Goal: Communication & Community: Ask a question

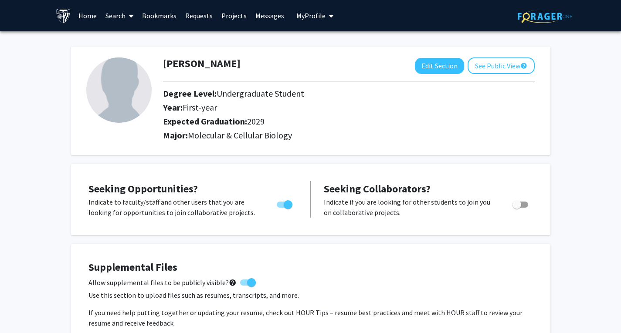
click at [125, 16] on link "Search" at bounding box center [119, 15] width 37 height 31
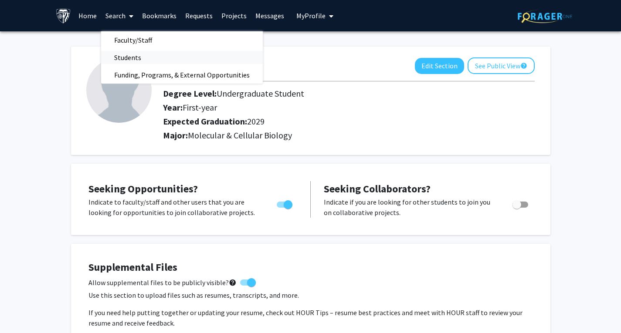
click at [130, 59] on span "Students" at bounding box center [127, 57] width 53 height 17
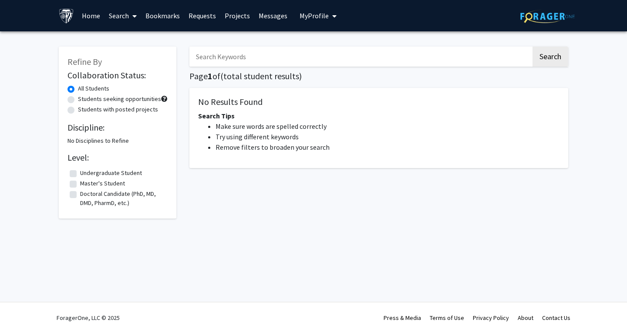
click at [135, 17] on link "Search" at bounding box center [123, 15] width 37 height 31
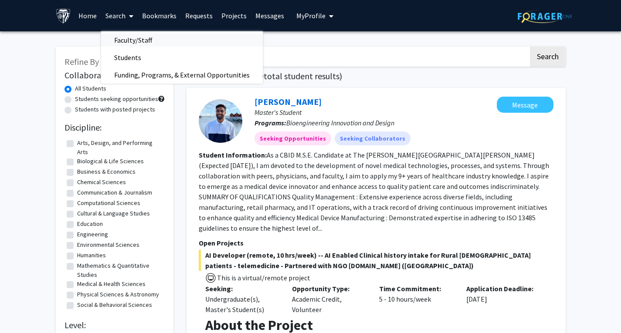
click at [135, 38] on span "Faculty/Staff" at bounding box center [133, 39] width 64 height 17
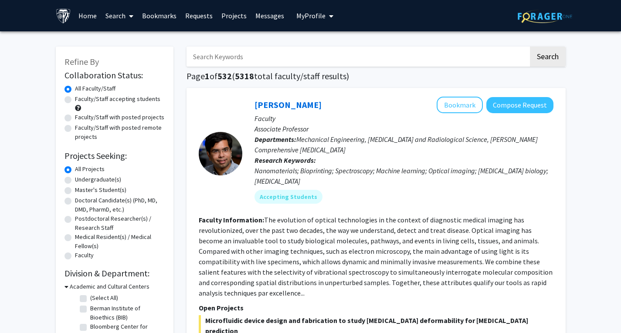
click at [241, 60] on input "Search Keywords" at bounding box center [358, 57] width 342 height 20
click at [560, 128] on div "[PERSON_NAME] Bookmark Compose Request Faculty Associate Professor Departments:…" at bounding box center [376, 320] width 379 height 465
click at [228, 63] on input "Search Keywords" at bounding box center [358, 57] width 342 height 20
click at [530, 47] on button "Search" at bounding box center [548, 57] width 36 height 20
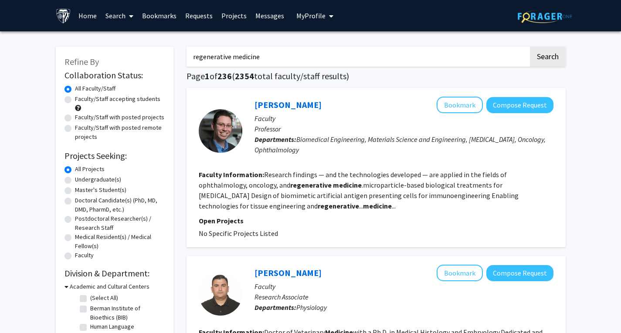
drag, startPoint x: 269, startPoint y: 62, endPoint x: 171, endPoint y: 37, distance: 101.6
click at [530, 47] on button "Search" at bounding box center [548, 57] width 36 height 20
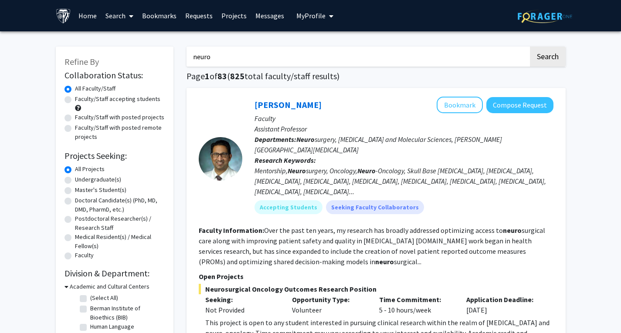
drag, startPoint x: 227, startPoint y: 61, endPoint x: 178, endPoint y: 54, distance: 50.1
type input "clinical research"
click at [530, 47] on button "Search" at bounding box center [548, 57] width 36 height 20
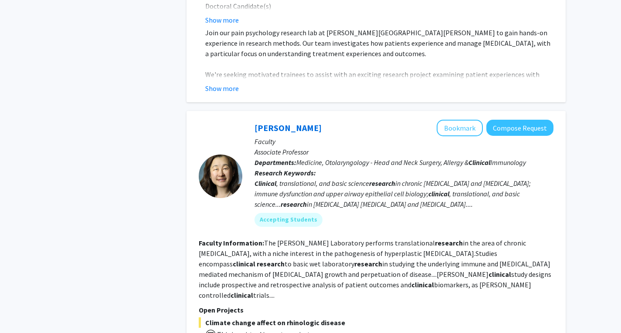
scroll to position [1087, 0]
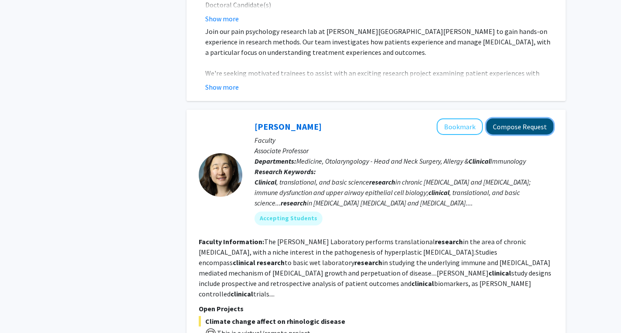
click at [526, 131] on button "Compose Request" at bounding box center [519, 127] width 67 height 16
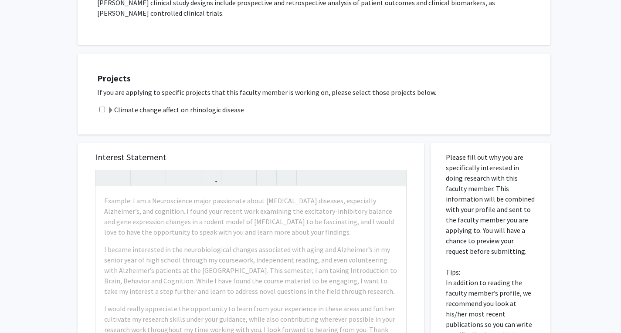
scroll to position [259, 0]
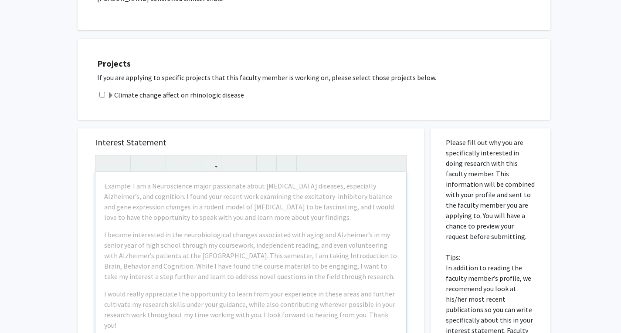
click at [322, 217] on div "Example: I am a Neuroscience major passionate about [MEDICAL_DATA] diseases, es…" at bounding box center [250, 272] width 311 height 200
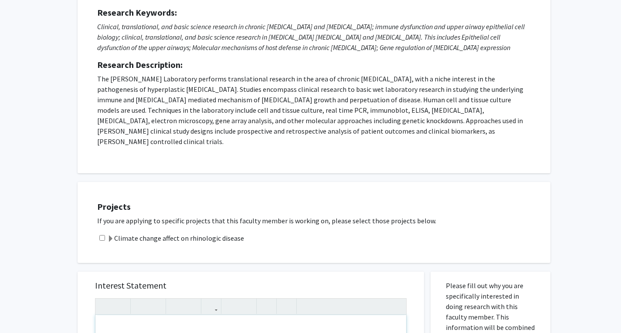
scroll to position [71, 0]
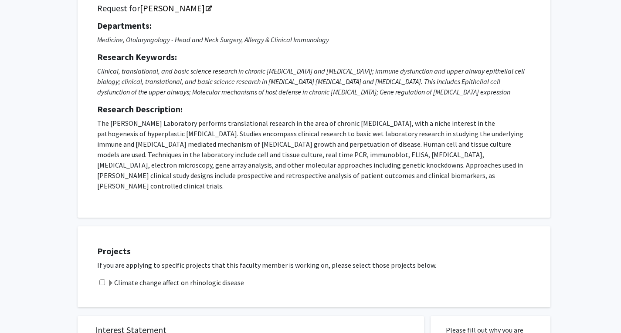
click at [101, 280] on input "checkbox" at bounding box center [102, 283] width 6 height 6
checkbox input "true"
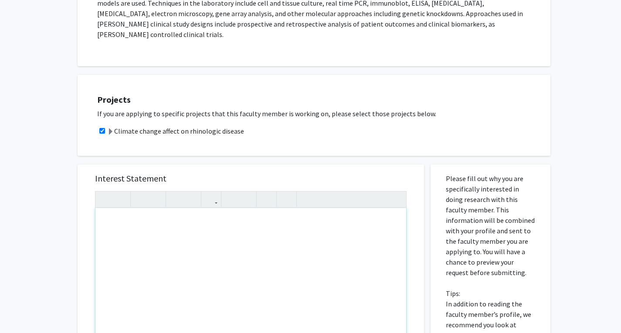
scroll to position [224, 0]
paste div "Note to users with screen readers: Please press Alt+0 or Option+0 to deactivate…"
type textarea "<p>Dear [PERSON_NAME], </p> <p>Hello! My name is [PERSON_NAME]. I am a freshman…"
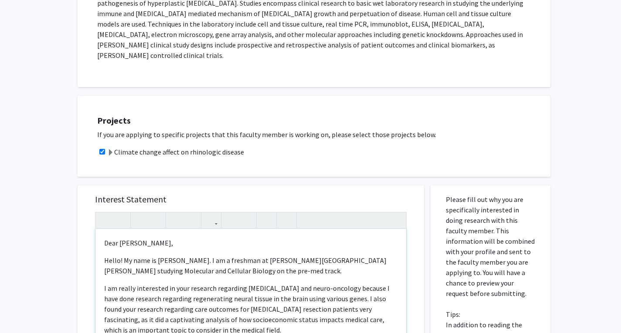
scroll to position [206, 0]
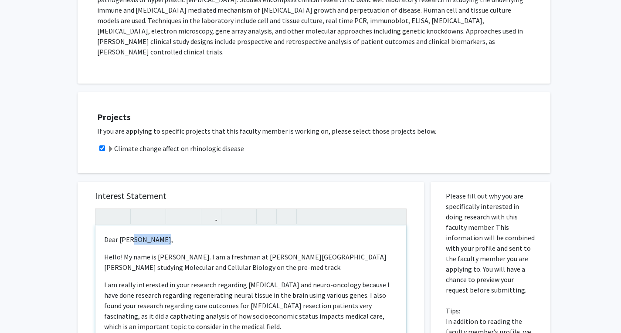
drag, startPoint x: 159, startPoint y: 231, endPoint x: 129, endPoint y: 231, distance: 29.2
click at [129, 234] on p "Dear [PERSON_NAME]," at bounding box center [250, 239] width 293 height 10
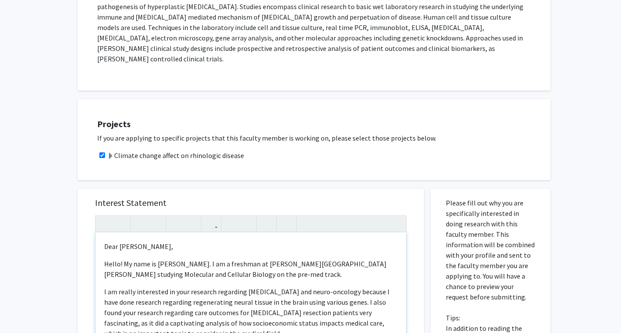
scroll to position [41, 0]
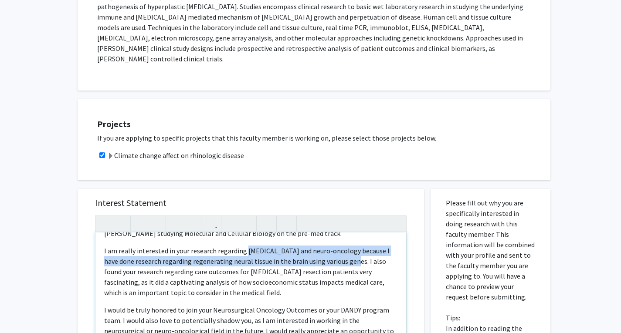
drag, startPoint x: 245, startPoint y: 239, endPoint x: 343, endPoint y: 248, distance: 98.8
click at [343, 248] on p "I am really interested in your research regarding [MEDICAL_DATA] and neuro-onco…" at bounding box center [250, 272] width 293 height 52
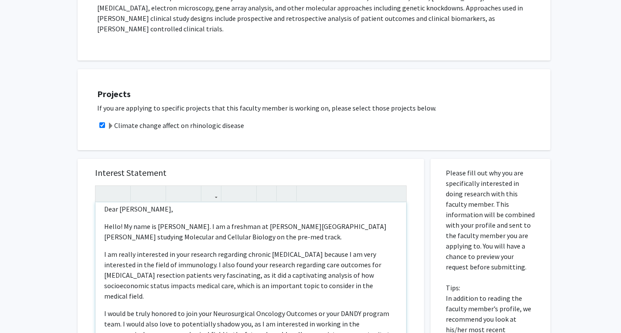
scroll to position [11, 0]
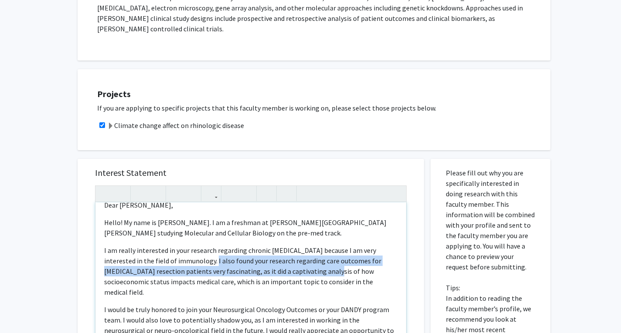
drag, startPoint x: 184, startPoint y: 251, endPoint x: 288, endPoint y: 262, distance: 105.2
click at [288, 262] on p "I am really interested in your research regarding chronic [MEDICAL_DATA] becaus…" at bounding box center [250, 271] width 293 height 52
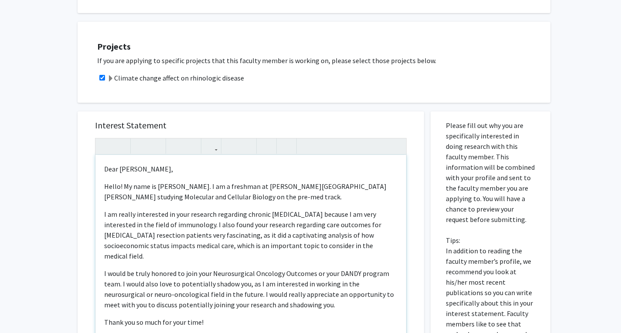
scroll to position [277, 0]
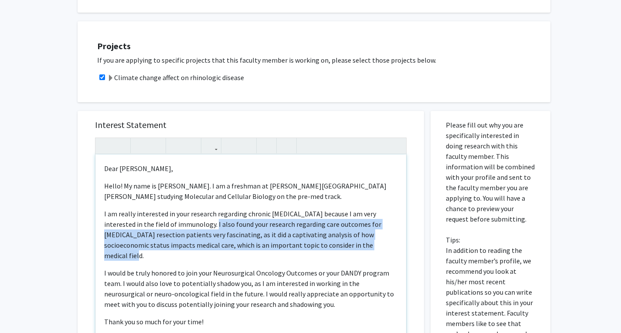
drag, startPoint x: 352, startPoint y: 233, endPoint x: 183, endPoint y: 212, distance: 169.9
click at [183, 212] on p "I am really interested in your research regarding chronic [MEDICAL_DATA] becaus…" at bounding box center [250, 235] width 293 height 52
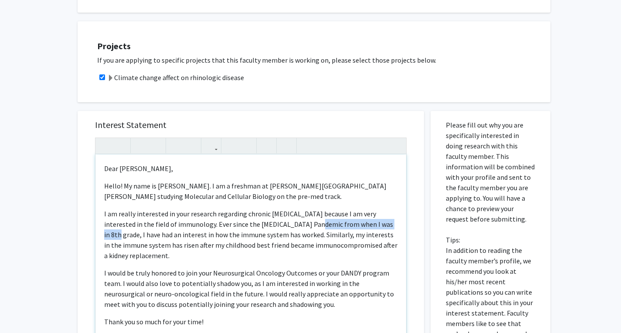
drag, startPoint x: 283, startPoint y: 214, endPoint x: 366, endPoint y: 214, distance: 82.4
click at [366, 214] on p "I am really interested in your research regarding chronic [MEDICAL_DATA] becaus…" at bounding box center [250, 235] width 293 height 52
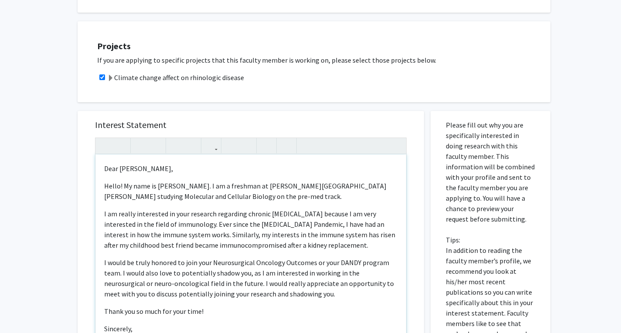
click at [307, 231] on p "I am really interested in your research regarding chronic [MEDICAL_DATA] becaus…" at bounding box center [250, 230] width 293 height 42
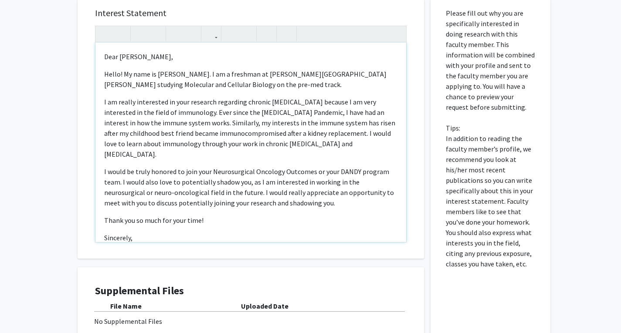
scroll to position [396, 0]
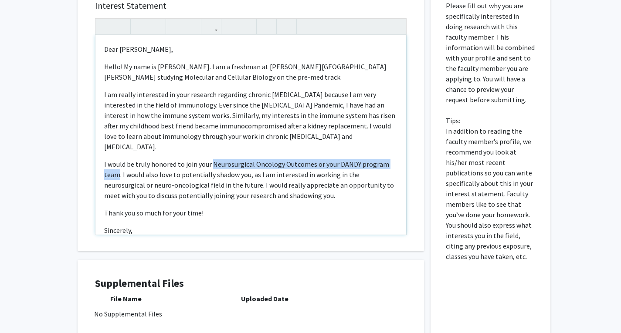
drag, startPoint x: 211, startPoint y: 143, endPoint x: 119, endPoint y: 156, distance: 92.8
click at [119, 159] on p "I would be truly honored to join your Neurosurgical Oncology Outcomes or your D…" at bounding box center [250, 180] width 293 height 42
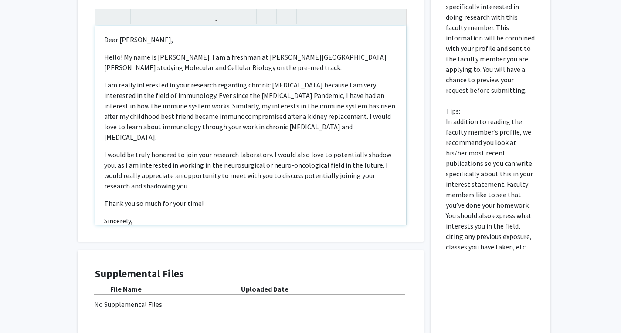
scroll to position [404, 0]
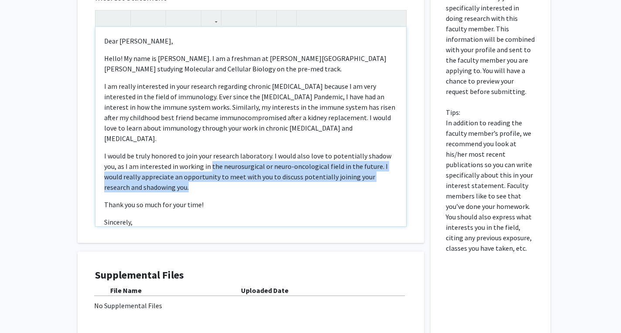
drag, startPoint x: 189, startPoint y: 166, endPoint x: 210, endPoint y: 145, distance: 29.9
click at [210, 151] on p "I would be truly honored to join your research laboratory. I would also love to…" at bounding box center [250, 172] width 293 height 42
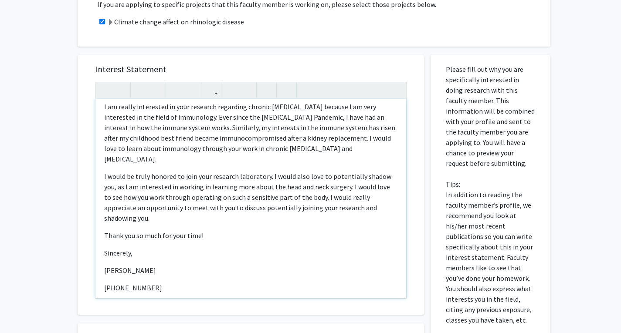
scroll to position [0, 0]
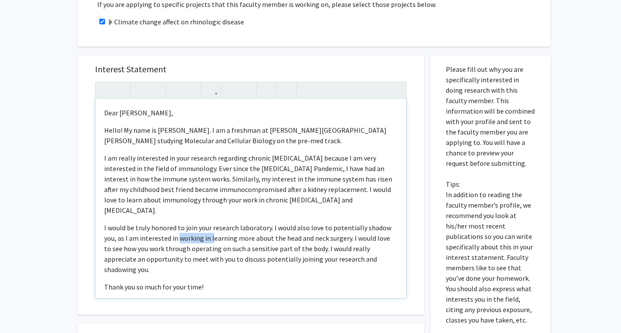
drag, startPoint x: 211, startPoint y: 220, endPoint x: 179, endPoint y: 221, distance: 31.8
click at [179, 223] on p "I would be truly honored to join your research laboratory. I would also love to…" at bounding box center [250, 249] width 293 height 52
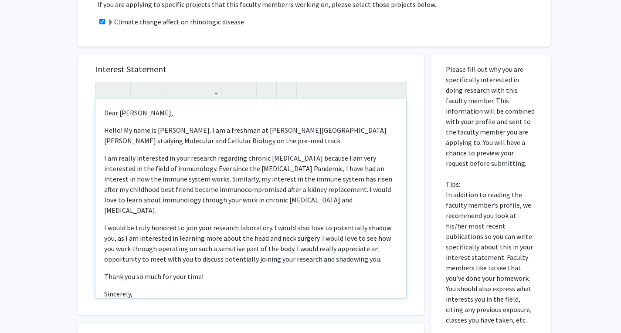
click at [251, 223] on p "I would be truly honored to join your research laboratory. I would also love to…" at bounding box center [250, 244] width 293 height 42
type textarea "<p>Dear [PERSON_NAME], </p> <p>Hello! My name is [PERSON_NAME]. I am a freshman…"
click at [40, 250] on div "All Requests Request for [PERSON_NAME] Request for [PERSON_NAME] Departments: M…" at bounding box center [310, 79] width 621 height 761
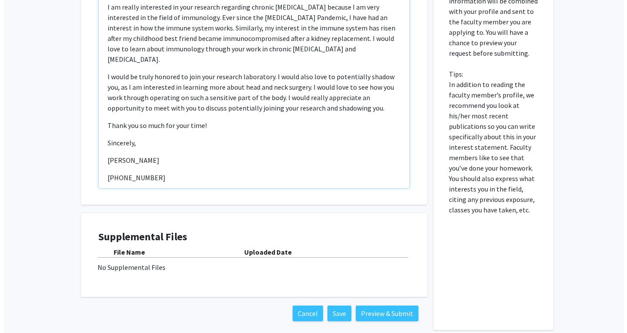
scroll to position [475, 0]
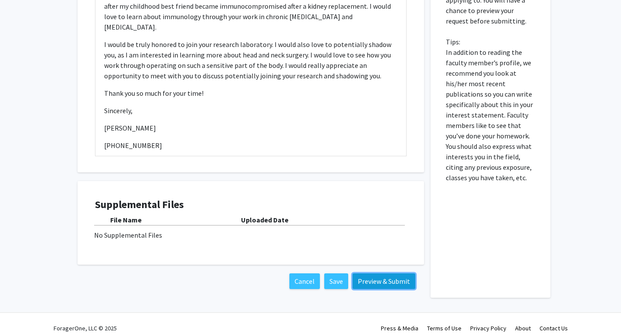
click at [372, 274] on button "Preview & Submit" at bounding box center [384, 282] width 63 height 16
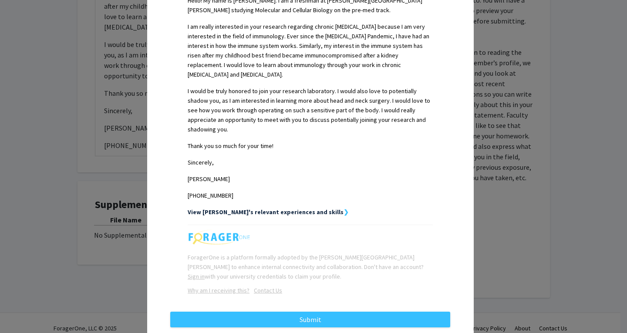
scroll to position [269, 0]
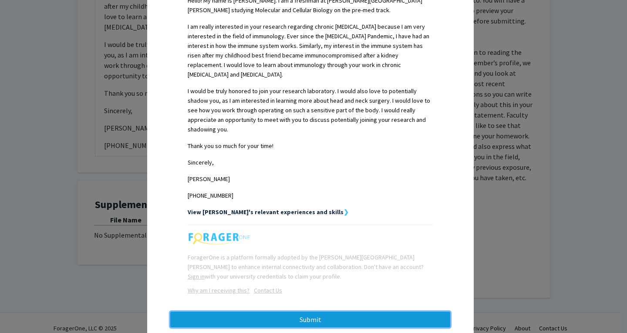
click at [315, 312] on button "Submit" at bounding box center [310, 320] width 280 height 16
